Goal: Task Accomplishment & Management: Use online tool/utility

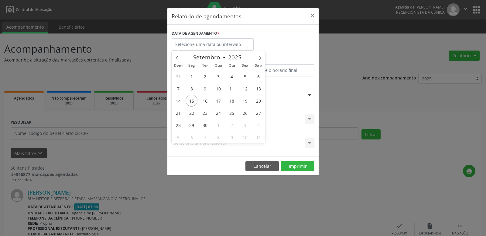
select select "8"
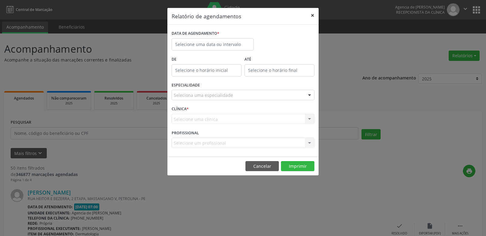
click at [315, 15] on button "×" at bounding box center [313, 15] width 12 height 15
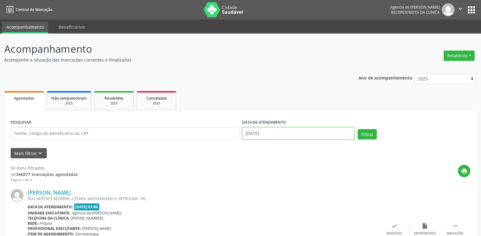
click at [271, 129] on input "[DATE]" at bounding box center [298, 133] width 113 height 12
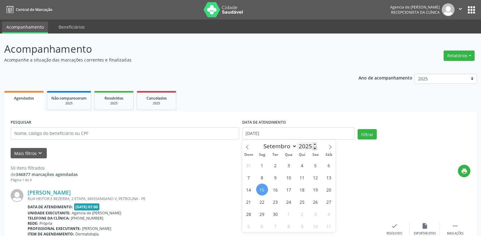
click at [315, 148] on span at bounding box center [315, 148] width 4 height 4
type input "2023"
click at [315, 166] on span "1" at bounding box center [316, 165] width 12 height 12
type input "[DATE]"
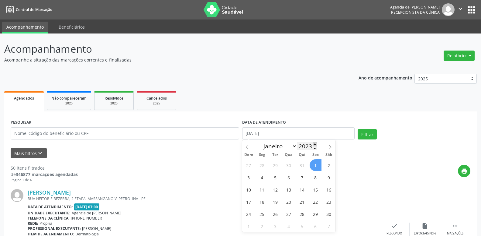
click at [314, 143] on span at bounding box center [315, 144] width 4 height 4
type input "2025"
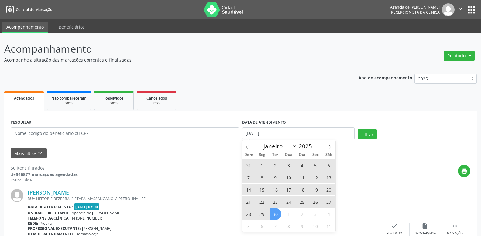
click at [278, 215] on span "30" at bounding box center [276, 214] width 12 height 12
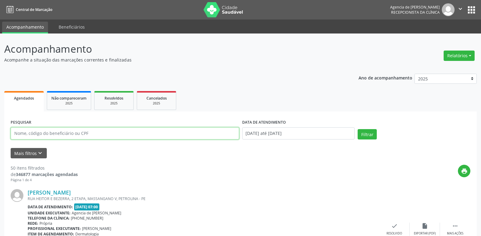
click at [78, 135] on input "text" at bounding box center [125, 133] width 229 height 12
click at [358, 129] on button "Filtrar" at bounding box center [367, 134] width 19 height 10
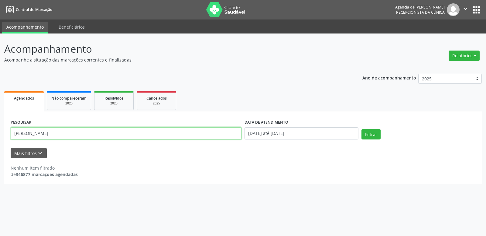
click at [115, 134] on input "[PERSON_NAME]" at bounding box center [126, 133] width 231 height 12
click at [362, 129] on button "Filtrar" at bounding box center [371, 134] width 19 height 10
click at [62, 129] on input "[PERSON_NAME]" at bounding box center [126, 133] width 231 height 12
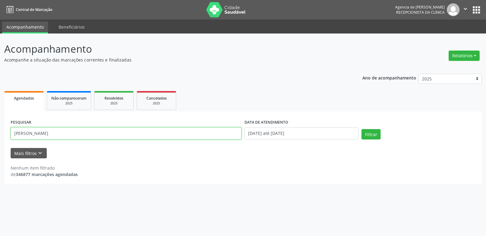
click at [362, 129] on button "Filtrar" at bounding box center [371, 134] width 19 height 10
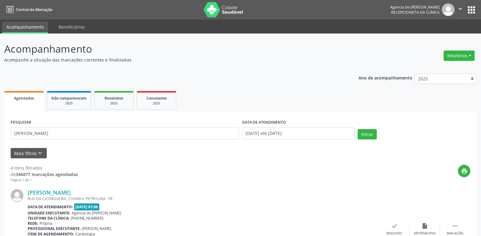
scroll to position [62, 0]
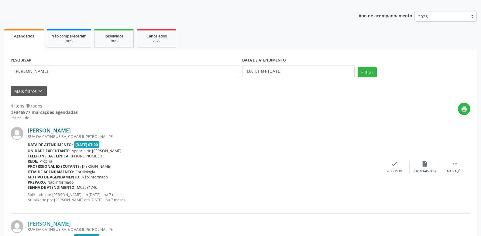
click at [71, 130] on link "[PERSON_NAME]" at bounding box center [49, 130] width 43 height 7
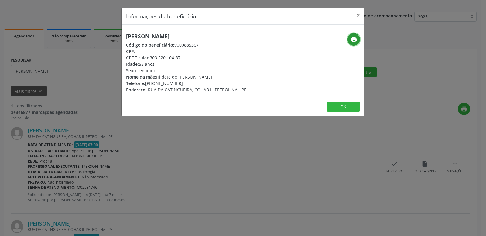
click at [355, 39] on icon "print" at bounding box center [354, 39] width 7 height 7
click at [359, 15] on button "×" at bounding box center [358, 15] width 12 height 15
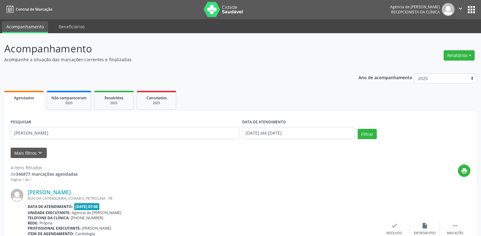
scroll to position [0, 0]
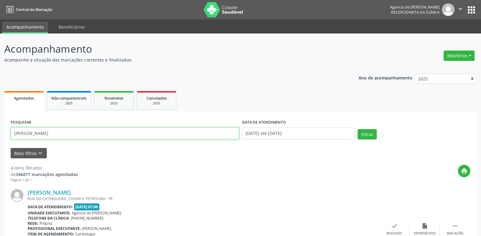
click at [65, 135] on input "[PERSON_NAME]" at bounding box center [125, 133] width 229 height 12
type input "J"
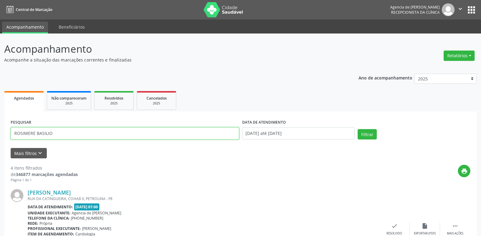
click at [358, 129] on button "Filtrar" at bounding box center [367, 134] width 19 height 10
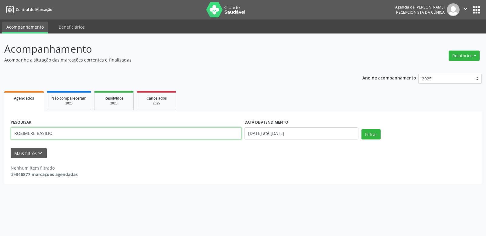
click at [75, 131] on input "ROSIMERE BASILIO" at bounding box center [126, 133] width 231 height 12
click at [362, 129] on button "Filtrar" at bounding box center [371, 134] width 19 height 10
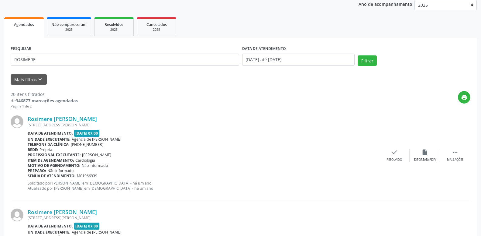
scroll to position [62, 0]
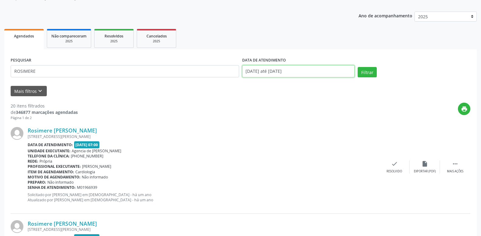
click at [320, 73] on input "[DATE] até [DATE]" at bounding box center [298, 71] width 113 height 12
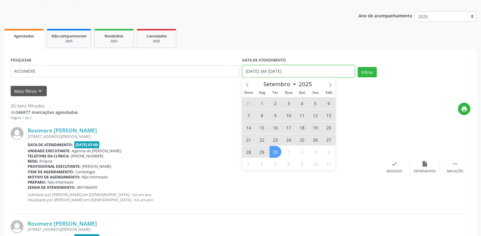
click at [188, 104] on div "print" at bounding box center [274, 111] width 393 height 18
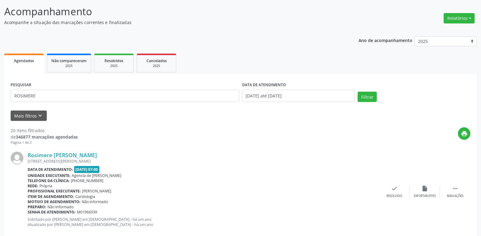
scroll to position [31, 0]
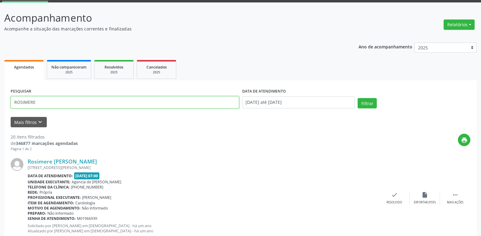
click at [62, 105] on input "ROSIMERE" at bounding box center [125, 102] width 229 height 12
paste input "[PERSON_NAME]"
click at [358, 98] on button "Filtrar" at bounding box center [367, 103] width 19 height 10
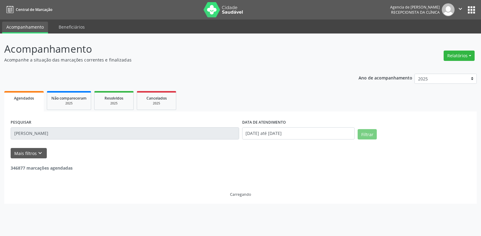
scroll to position [0, 0]
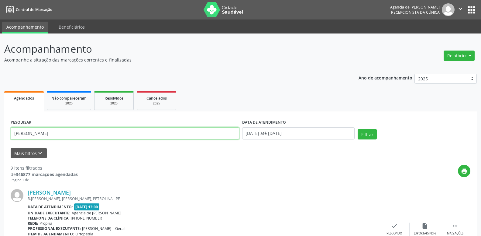
click at [85, 135] on input "[PERSON_NAME]" at bounding box center [125, 133] width 229 height 12
type input "[PERSON_NAME]"
click at [358, 129] on button "Filtrar" at bounding box center [367, 134] width 19 height 10
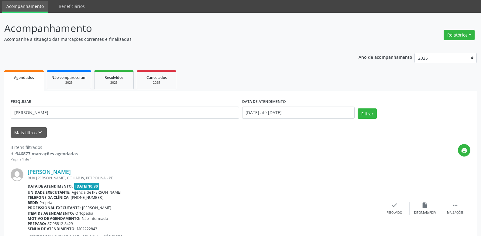
scroll to position [62, 0]
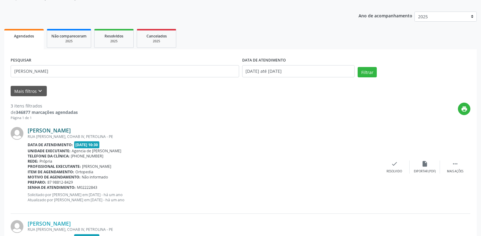
click at [71, 130] on link "[PERSON_NAME]" at bounding box center [49, 130] width 43 height 7
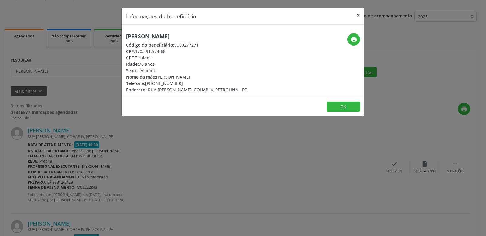
click at [360, 14] on button "×" at bounding box center [358, 15] width 12 height 15
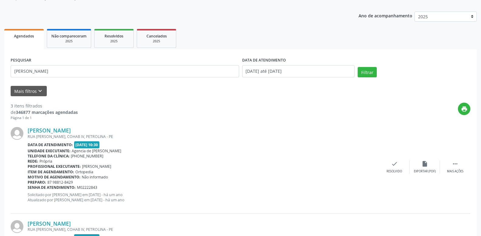
drag, startPoint x: 249, startPoint y: 35, endPoint x: 249, endPoint y: 43, distance: 8.8
click at [249, 34] on ul "Agendados Não compareceram 2025 Resolvidos 2025 Cancelados 2025" at bounding box center [240, 38] width 473 height 22
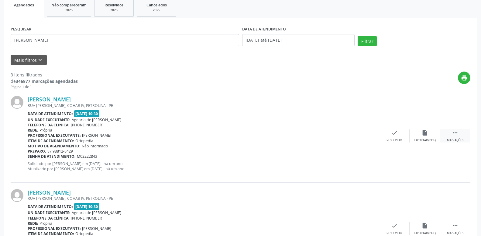
click at [457, 135] on icon "" at bounding box center [455, 132] width 7 height 7
click at [210, 81] on div "print" at bounding box center [274, 80] width 393 height 18
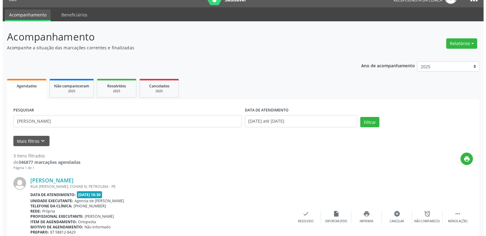
scroll to position [0, 0]
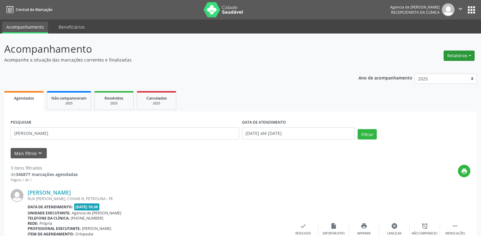
click at [459, 55] on button "Relatórios" at bounding box center [459, 55] width 31 height 10
click at [429, 70] on link "Agendamentos" at bounding box center [442, 68] width 65 height 9
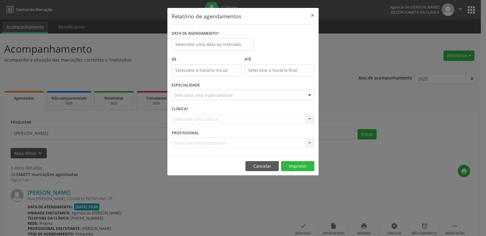
click at [233, 51] on div "DATA DE AGENDAMENTO *" at bounding box center [212, 42] width 85 height 26
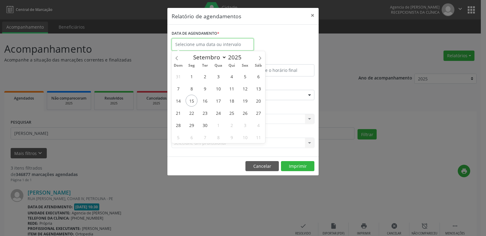
click at [233, 46] on input "text" at bounding box center [213, 44] width 82 height 12
click at [189, 97] on span "15" at bounding box center [192, 101] width 12 height 12
type input "[DATE]"
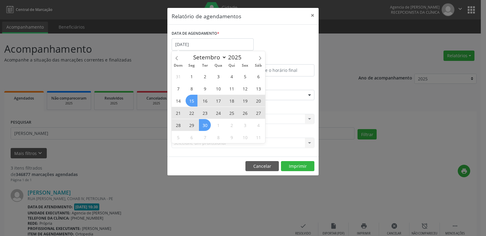
click at [203, 121] on span "30" at bounding box center [205, 125] width 12 height 12
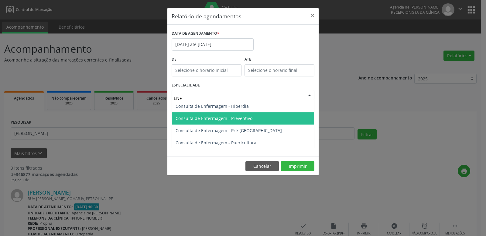
click at [219, 119] on span "Consulta de Enfermagem - Preventivo" at bounding box center [214, 118] width 77 height 6
type input "ENF"
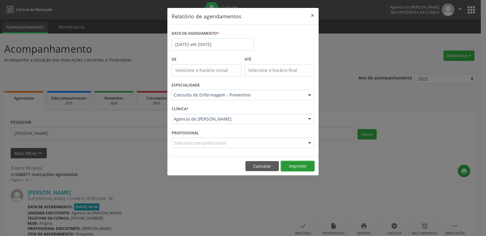
click at [298, 167] on button "Imprimir" at bounding box center [297, 166] width 33 height 10
click at [221, 98] on div "Consulta de Enfermagem - Preventivo" at bounding box center [243, 95] width 143 height 10
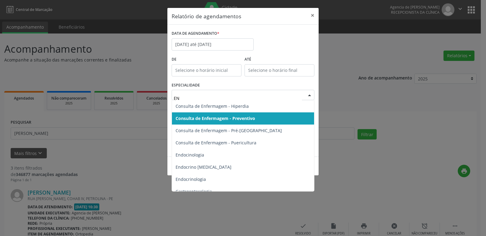
type input "ENF"
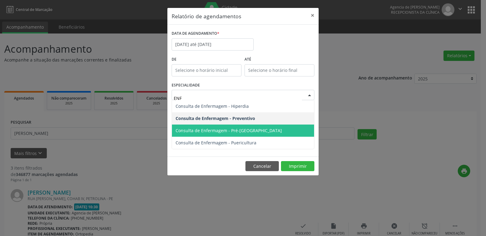
click at [234, 132] on span "Consulta de Enfermagem - Pré-[GEOGRAPHIC_DATA]" at bounding box center [229, 130] width 106 height 6
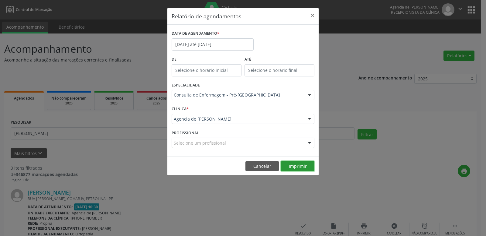
click at [292, 164] on button "Imprimir" at bounding box center [297, 166] width 33 height 10
